Goal: Navigation & Orientation: Find specific page/section

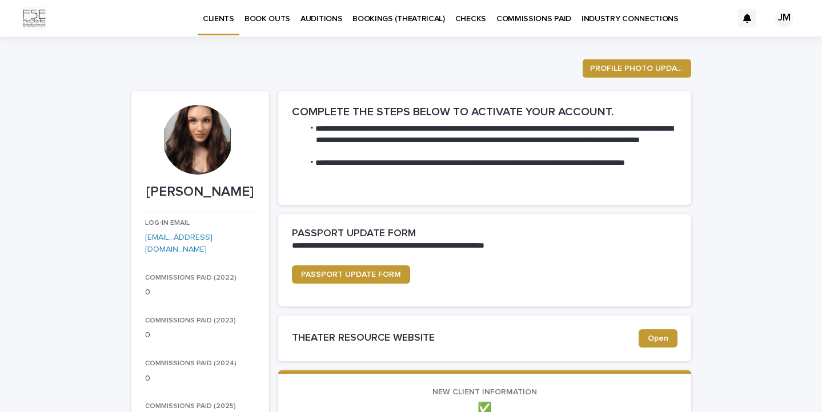
click at [616, 21] on p "INDUSTRY CONNECTIONS" at bounding box center [629, 12] width 97 height 24
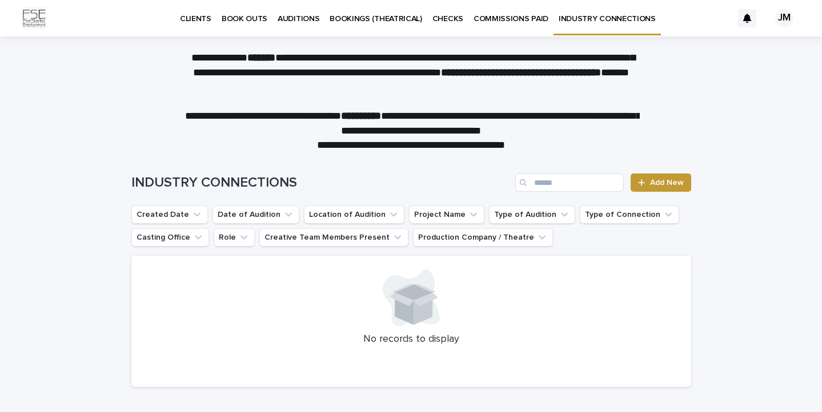
click at [197, 20] on p "CLIENTS" at bounding box center [195, 12] width 31 height 24
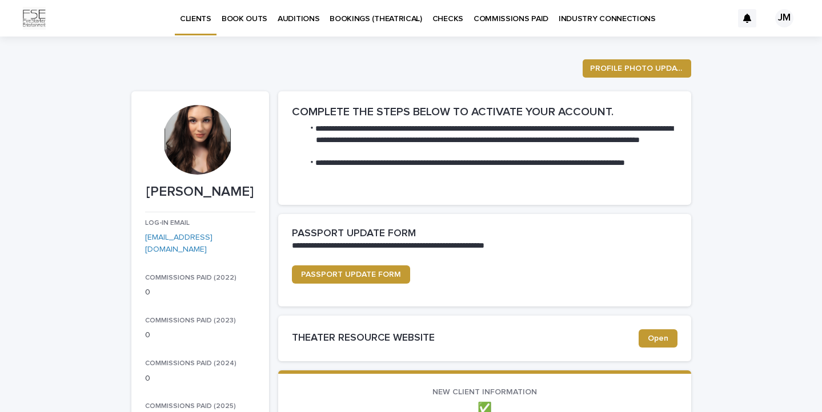
click at [246, 13] on p "BOOK OUTS" at bounding box center [245, 12] width 46 height 24
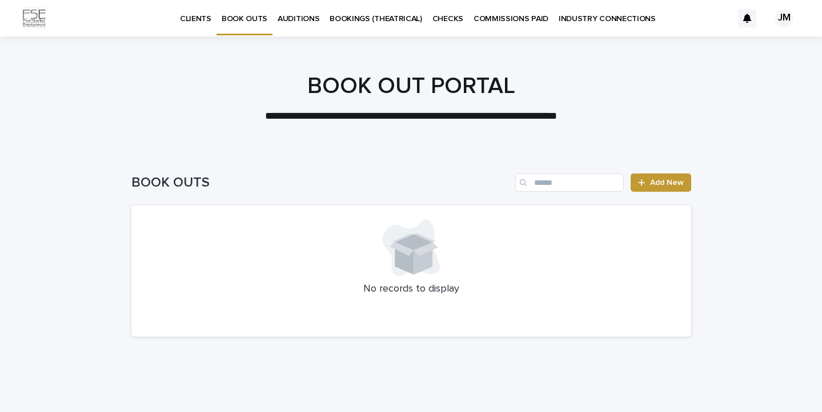
click at [287, 16] on p "AUDITIONS" at bounding box center [299, 12] width 42 height 24
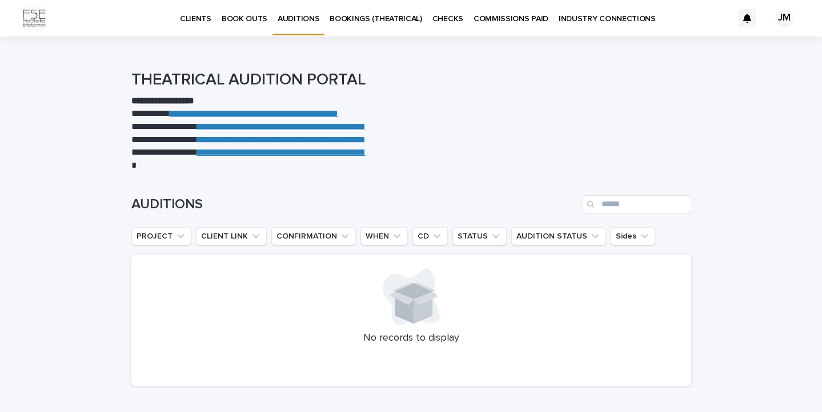
click at [348, 15] on p "BOOKINGS (THEATRICAL)" at bounding box center [375, 12] width 93 height 24
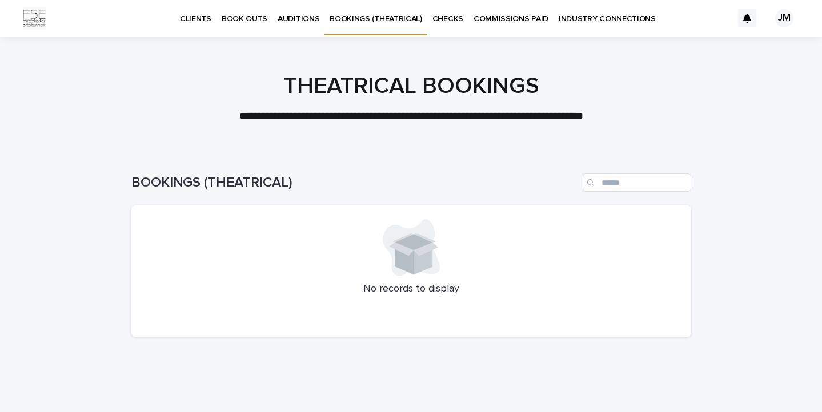
click at [444, 22] on p "CHECKS" at bounding box center [447, 12] width 31 height 24
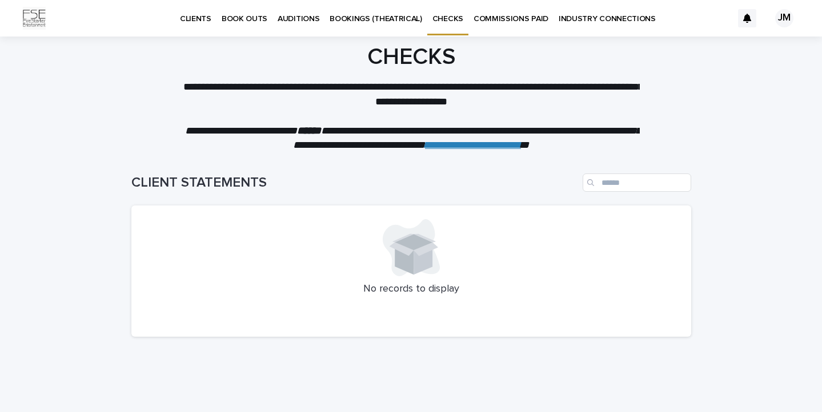
click at [187, 16] on p "CLIENTS" at bounding box center [195, 12] width 31 height 24
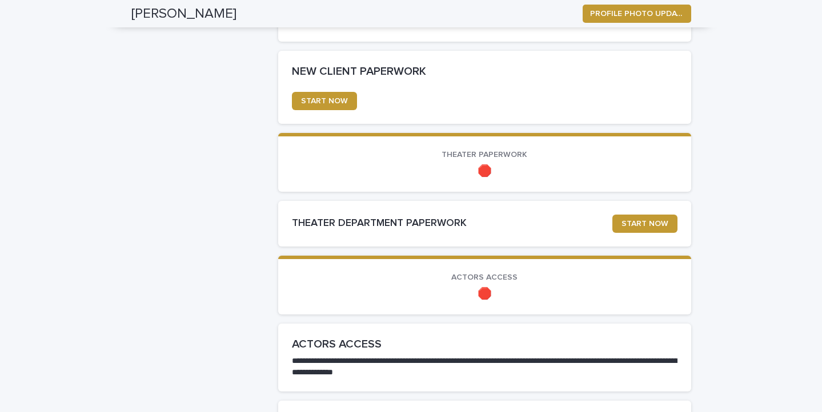
scroll to position [718, 0]
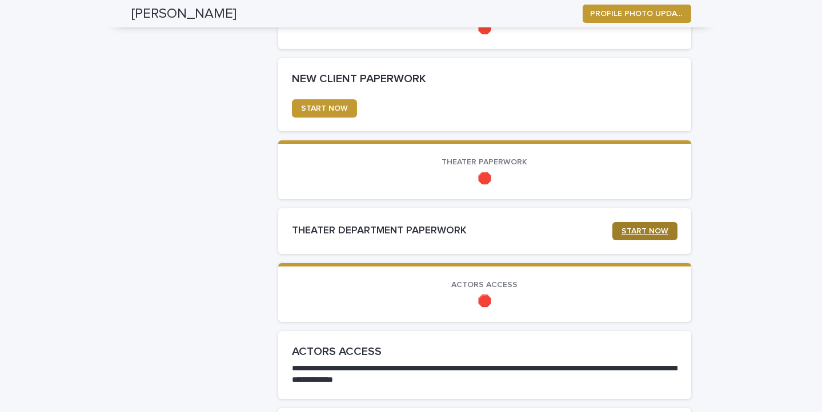
click at [625, 227] on span "START NOW" at bounding box center [644, 231] width 47 height 8
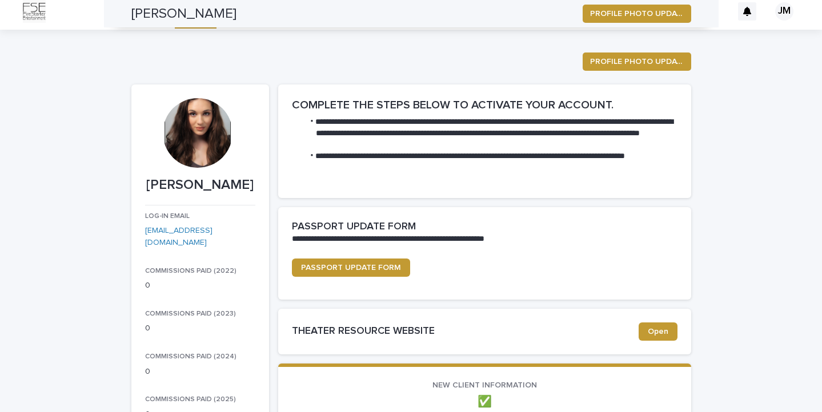
scroll to position [0, 0]
